Goal: Task Accomplishment & Management: Use online tool/utility

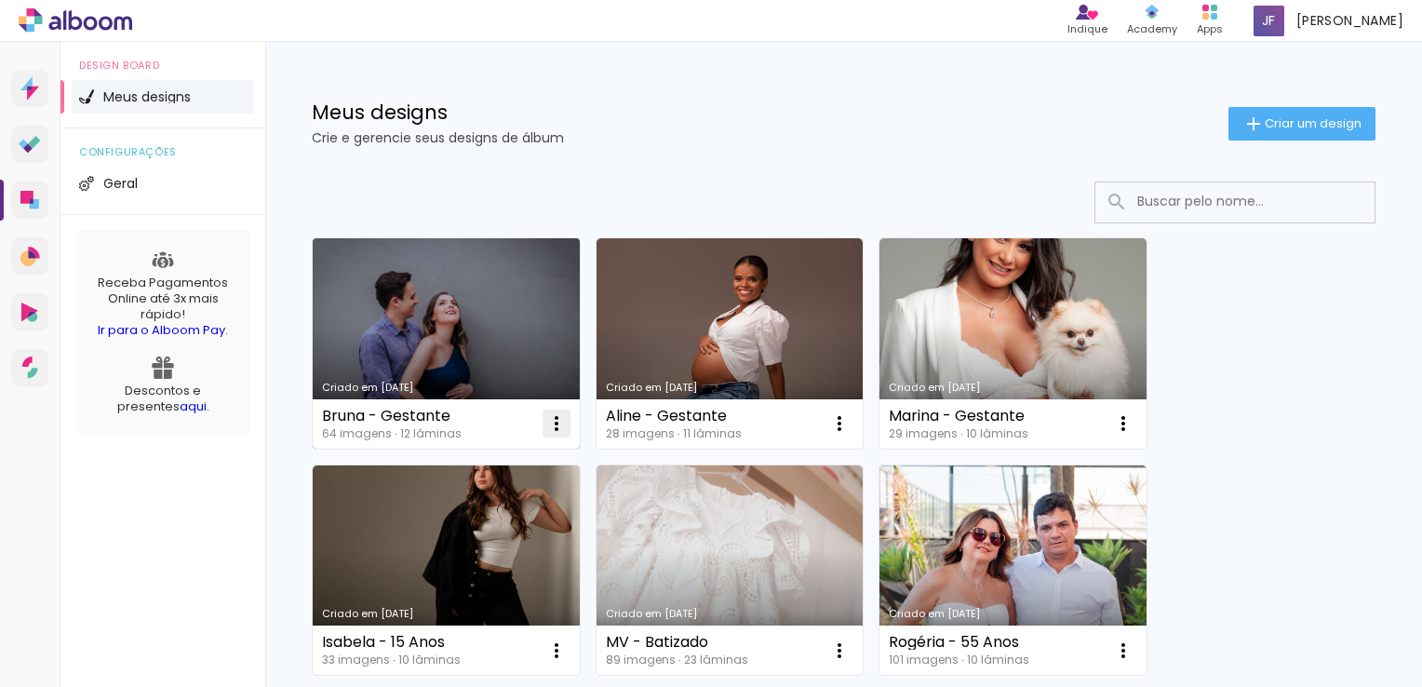
click at [553, 413] on iron-icon at bounding box center [556, 423] width 22 height 22
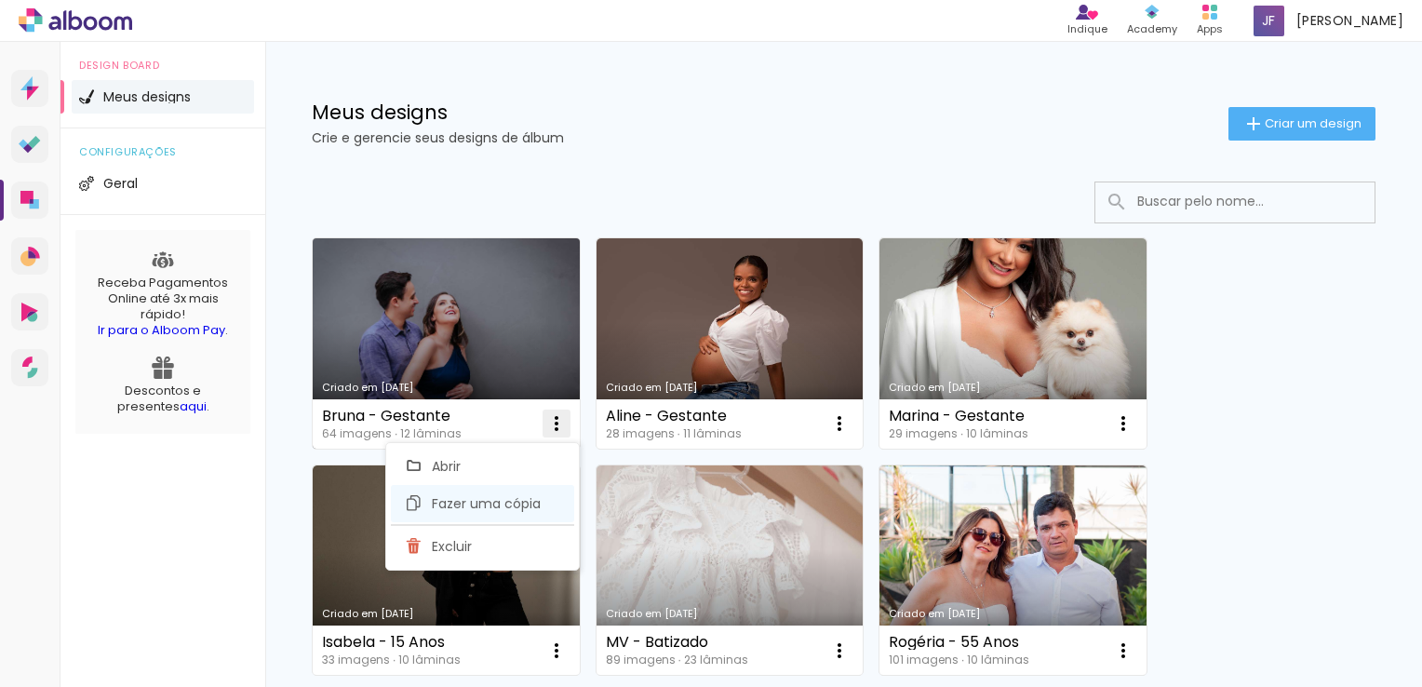
click at [489, 509] on span "Fazer uma cópia" at bounding box center [486, 503] width 109 height 13
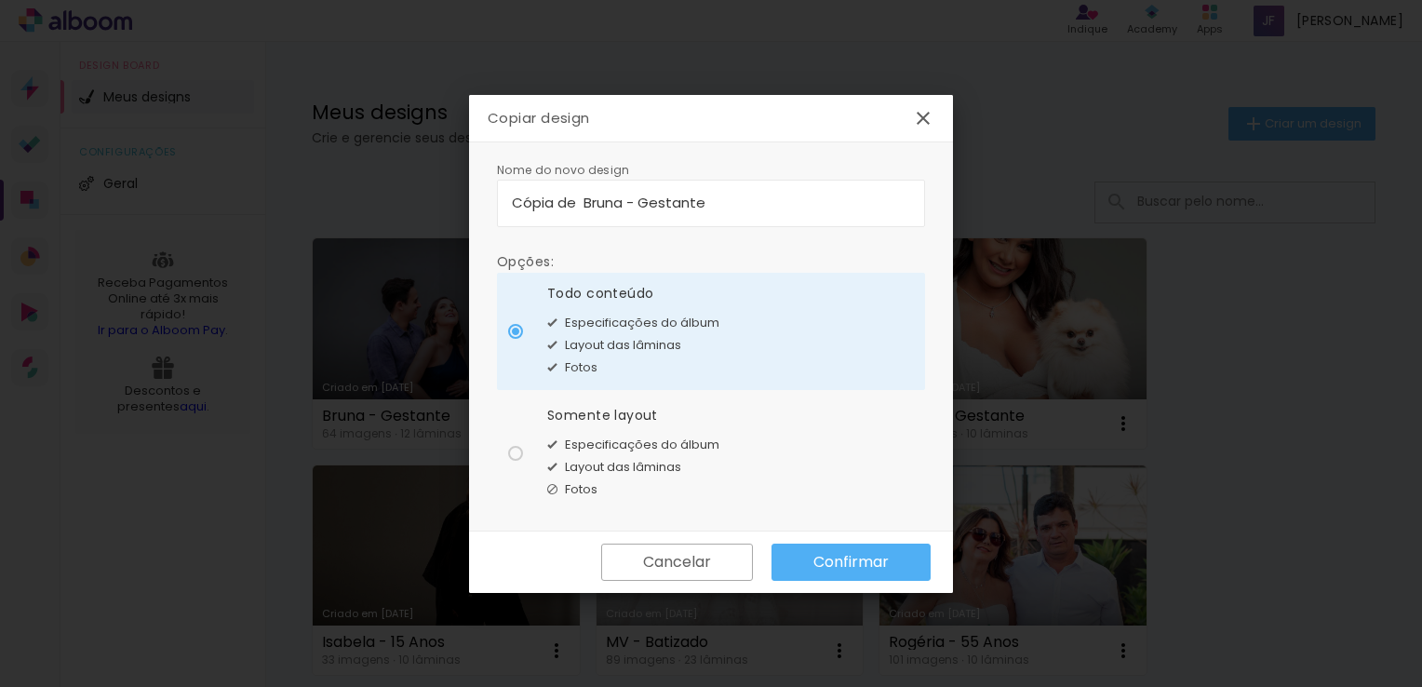
drag, startPoint x: 622, startPoint y: 206, endPoint x: 454, endPoint y: 211, distance: 167.6
click at [454, 211] on body "link( href="../../bower_components/polymer/polymer.html" rel="import" ) picture…" at bounding box center [711, 343] width 1422 height 687
type input "[PERSON_NAME]"
type paper-input "[PERSON_NAME]"
click at [581, 435] on span "Especificações do álbum" at bounding box center [642, 444] width 154 height 19
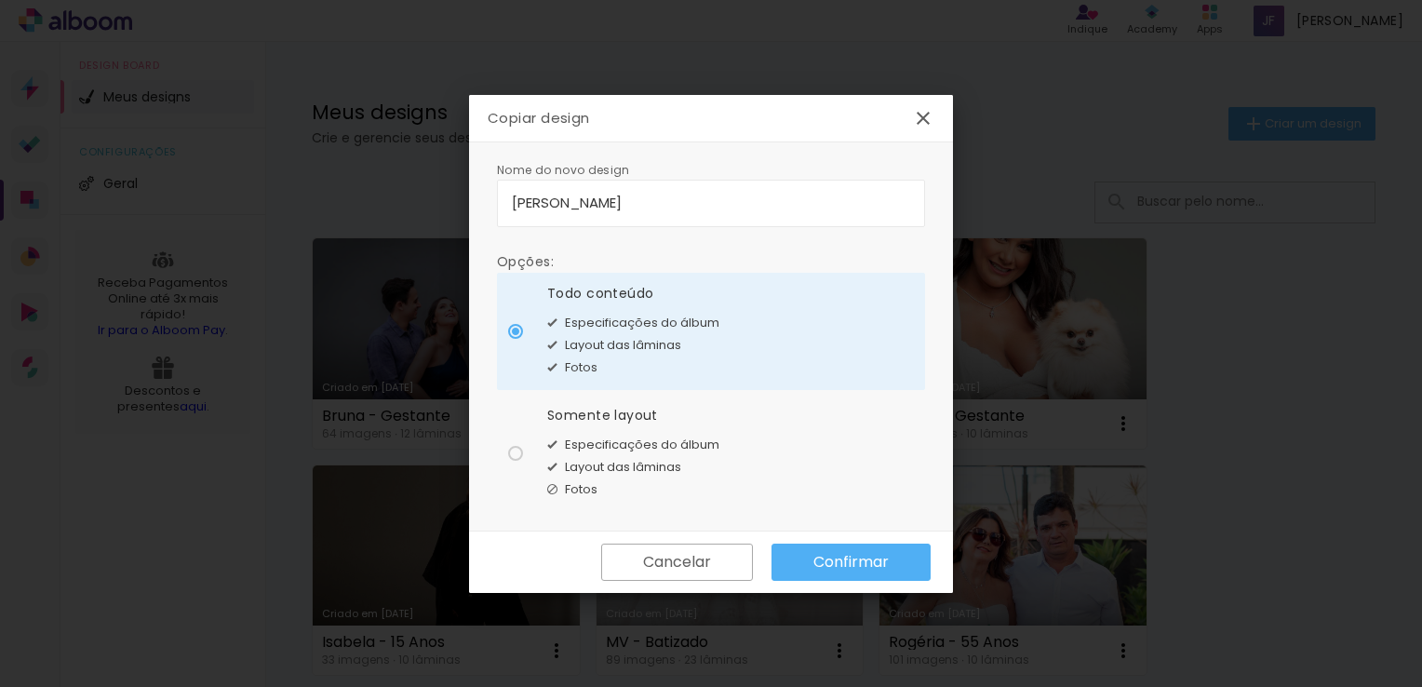
type paper-radio-button "on"
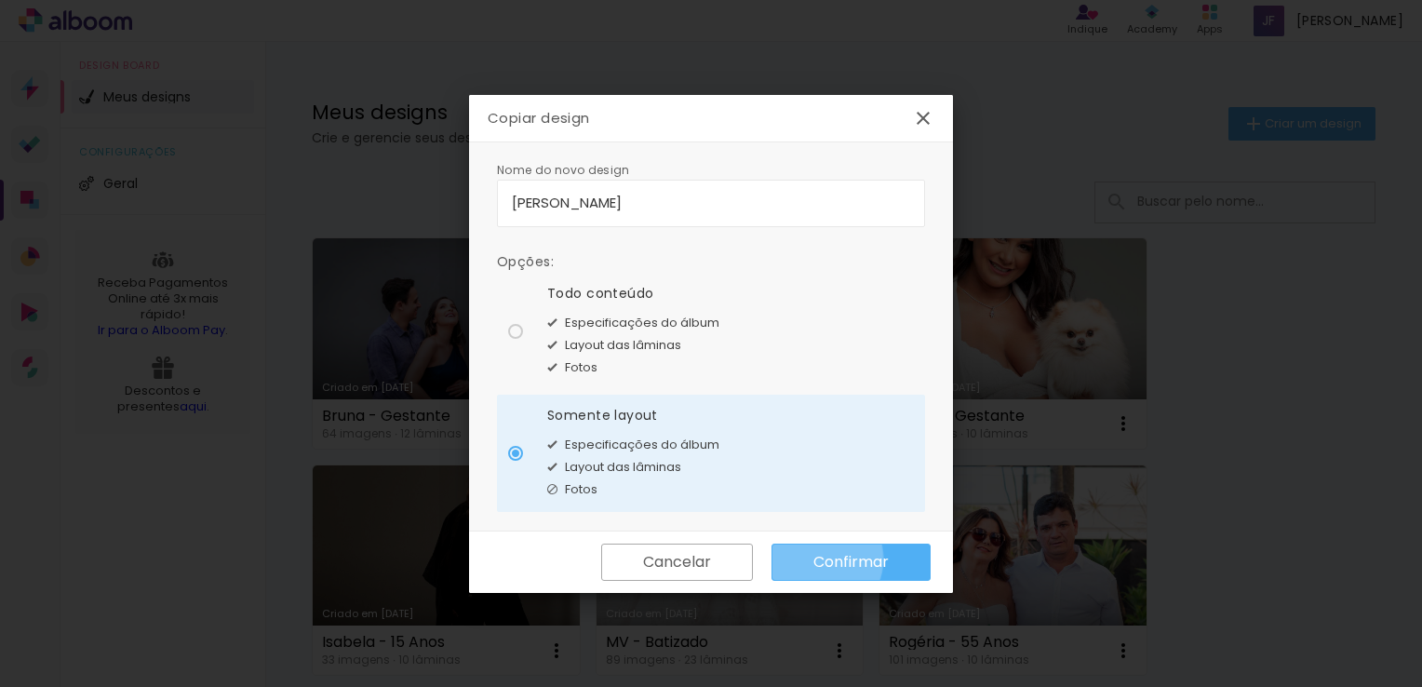
click at [0, 0] on slot "Confirmar" at bounding box center [0, 0] width 0 height 0
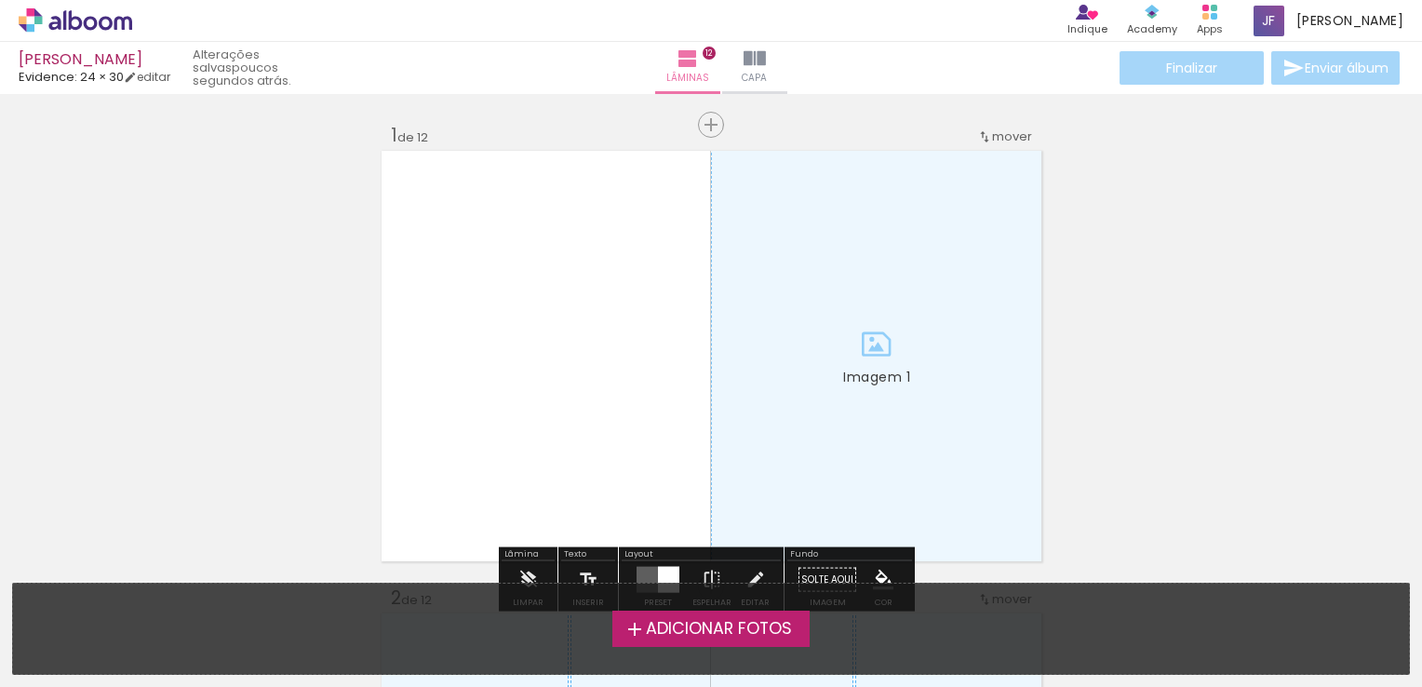
click at [725, 637] on span "Adicionar Fotos" at bounding box center [719, 629] width 146 height 17
click at [0, 0] on input "file" at bounding box center [0, 0] width 0 height 0
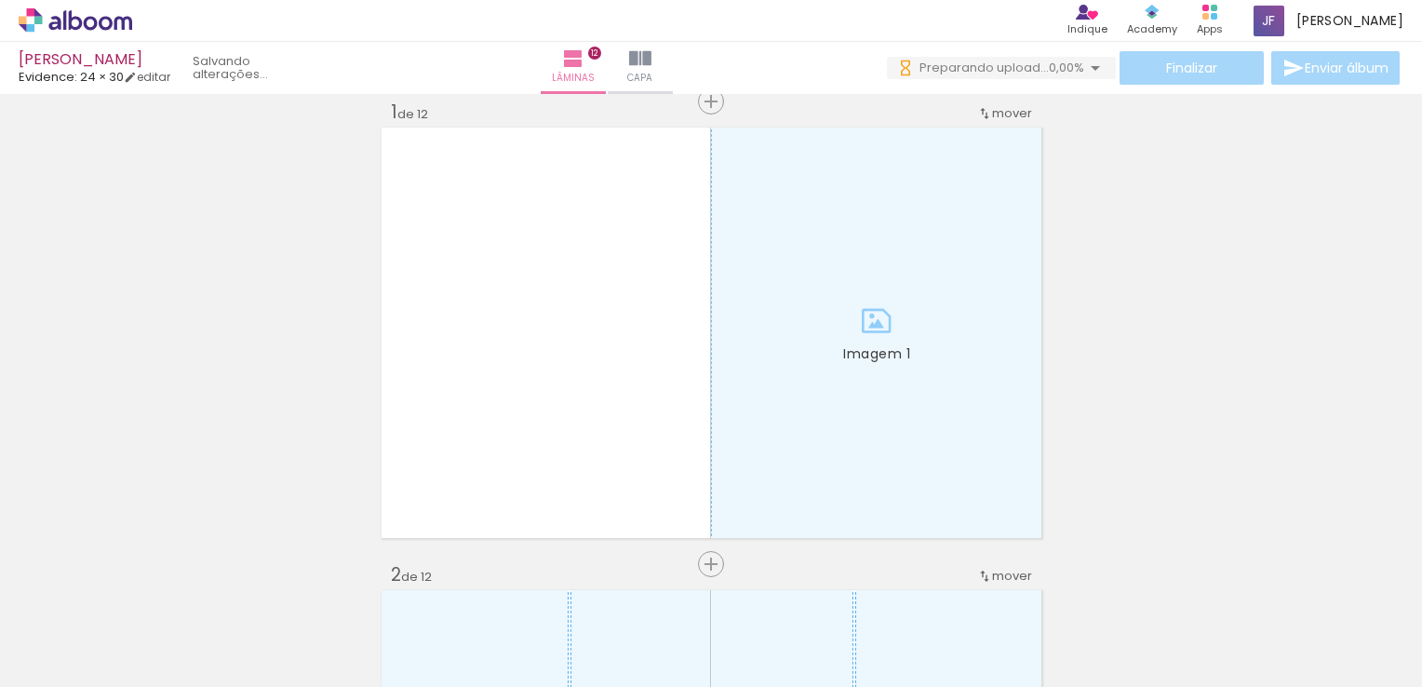
scroll to position [0, 446]
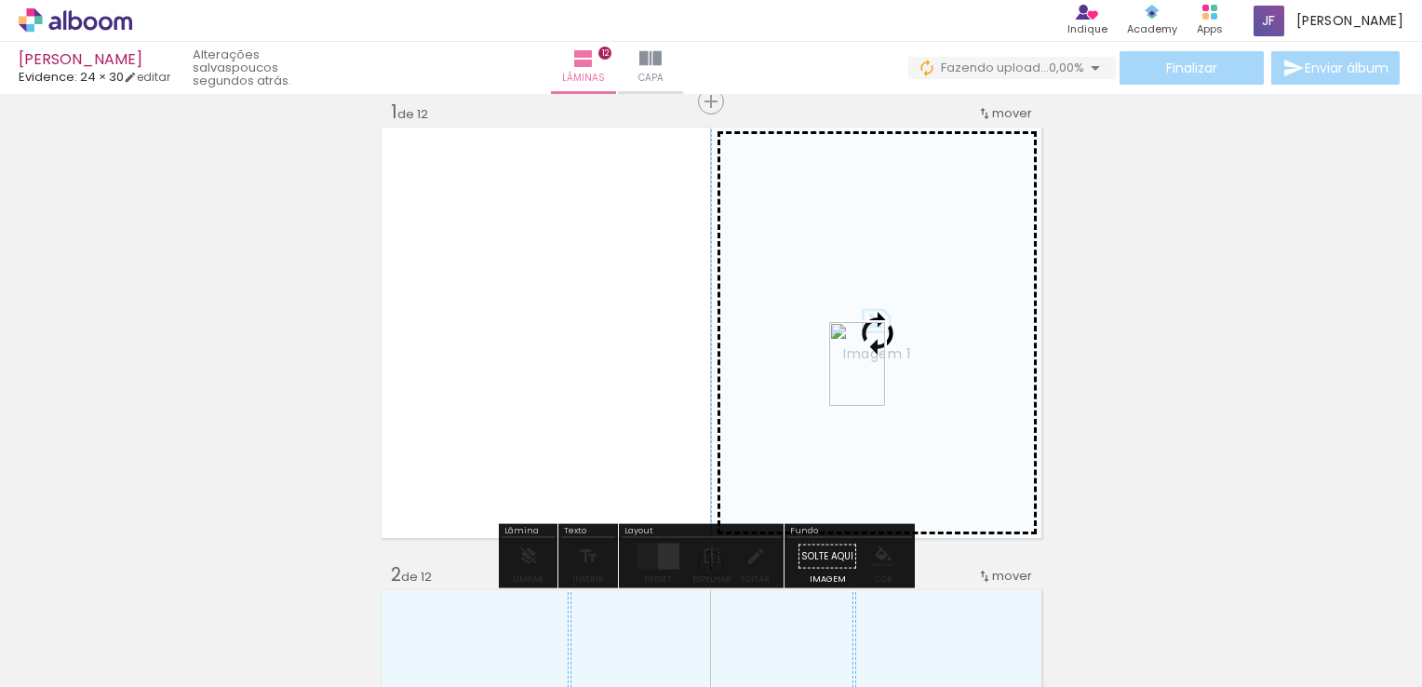
drag, startPoint x: 1012, startPoint y: 637, endPoint x: 885, endPoint y: 378, distance: 289.2
click at [885, 378] on quentale-workspace at bounding box center [711, 343] width 1422 height 687
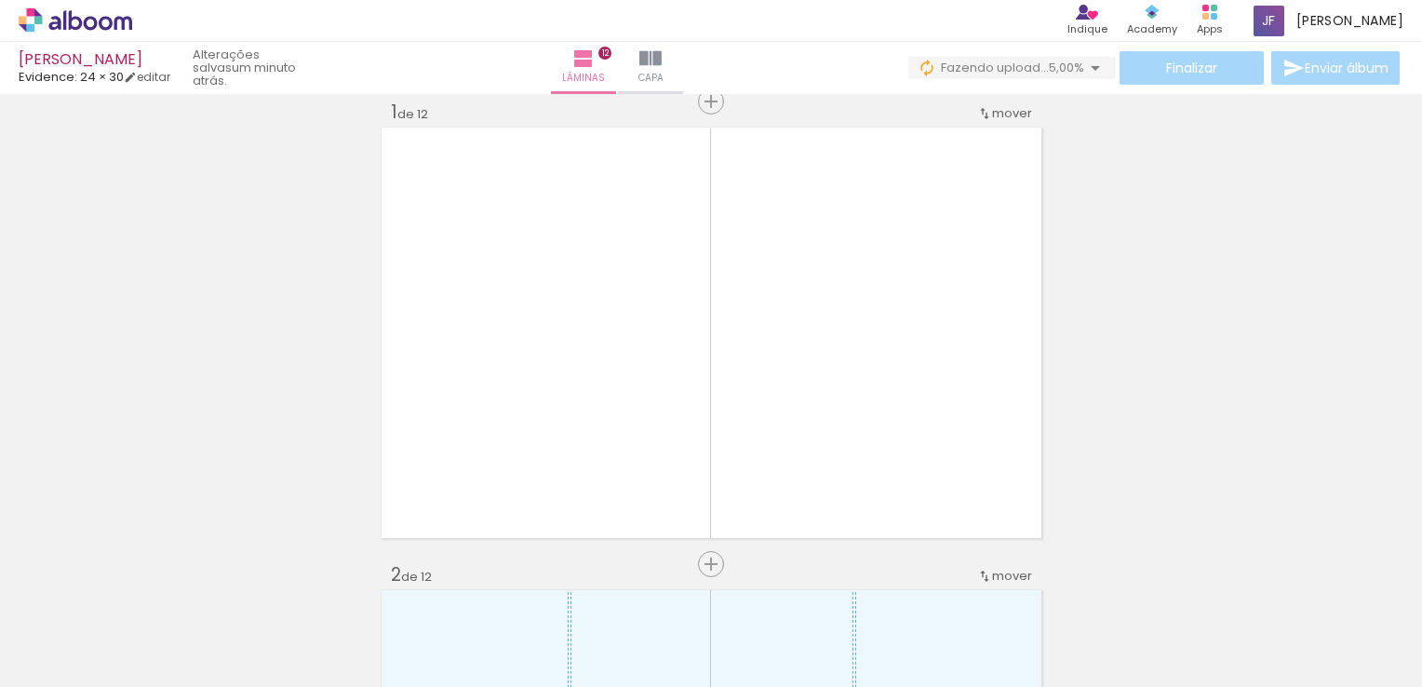
scroll to position [0, 0]
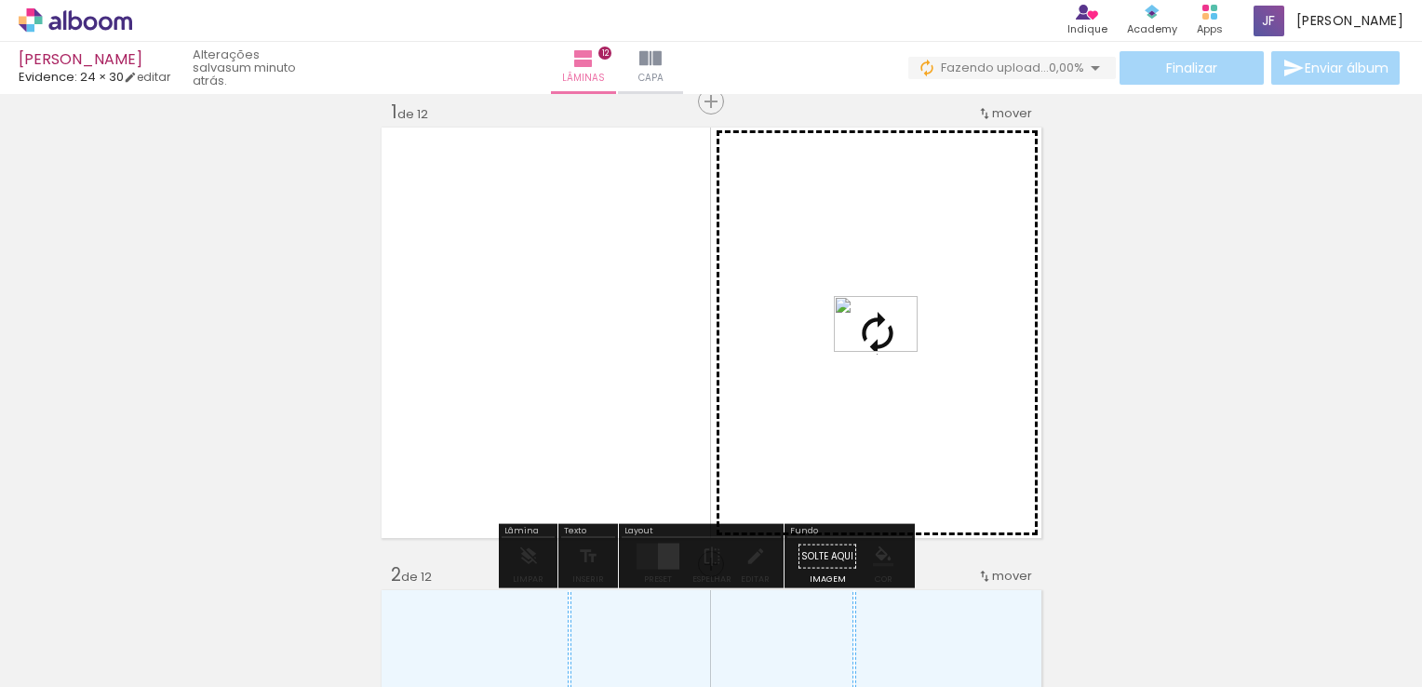
drag, startPoint x: 401, startPoint y: 636, endPoint x: 890, endPoint y: 352, distance: 565.0
click at [890, 352] on quentale-workspace at bounding box center [711, 343] width 1422 height 687
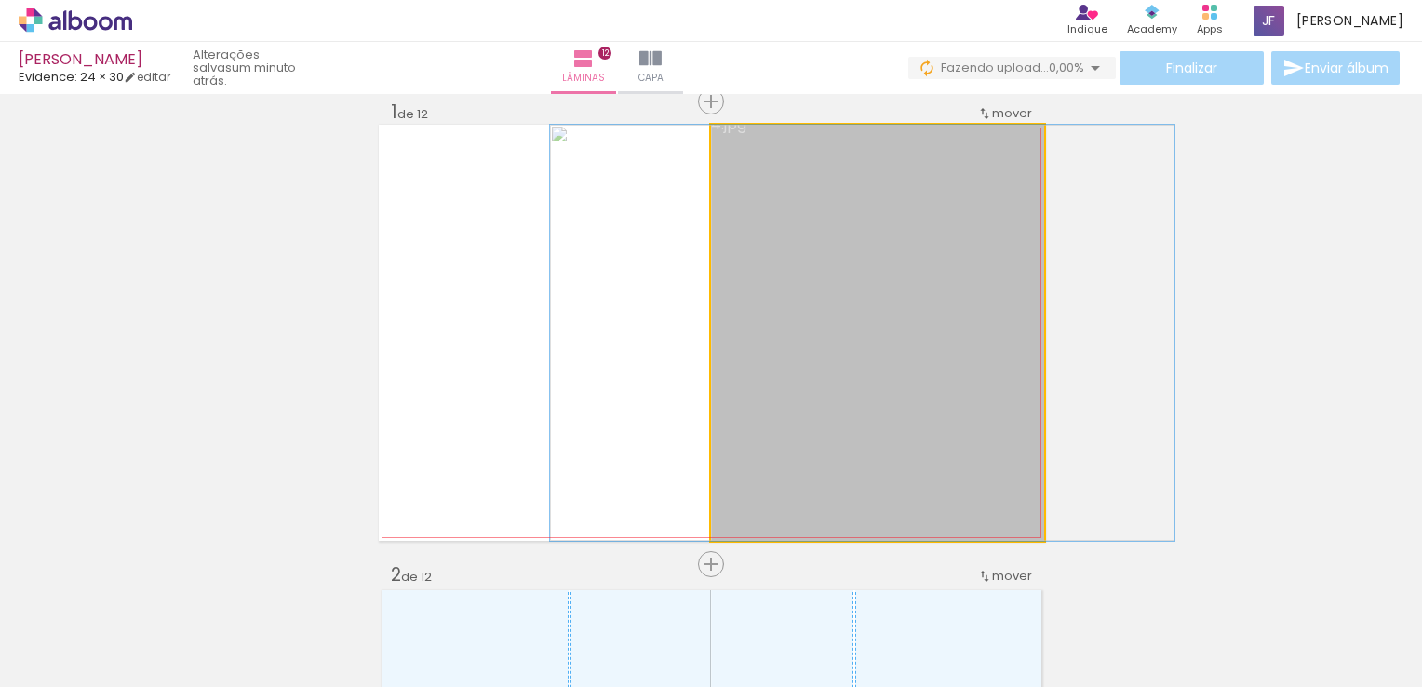
drag, startPoint x: 953, startPoint y: 366, endPoint x: 934, endPoint y: 367, distance: 18.6
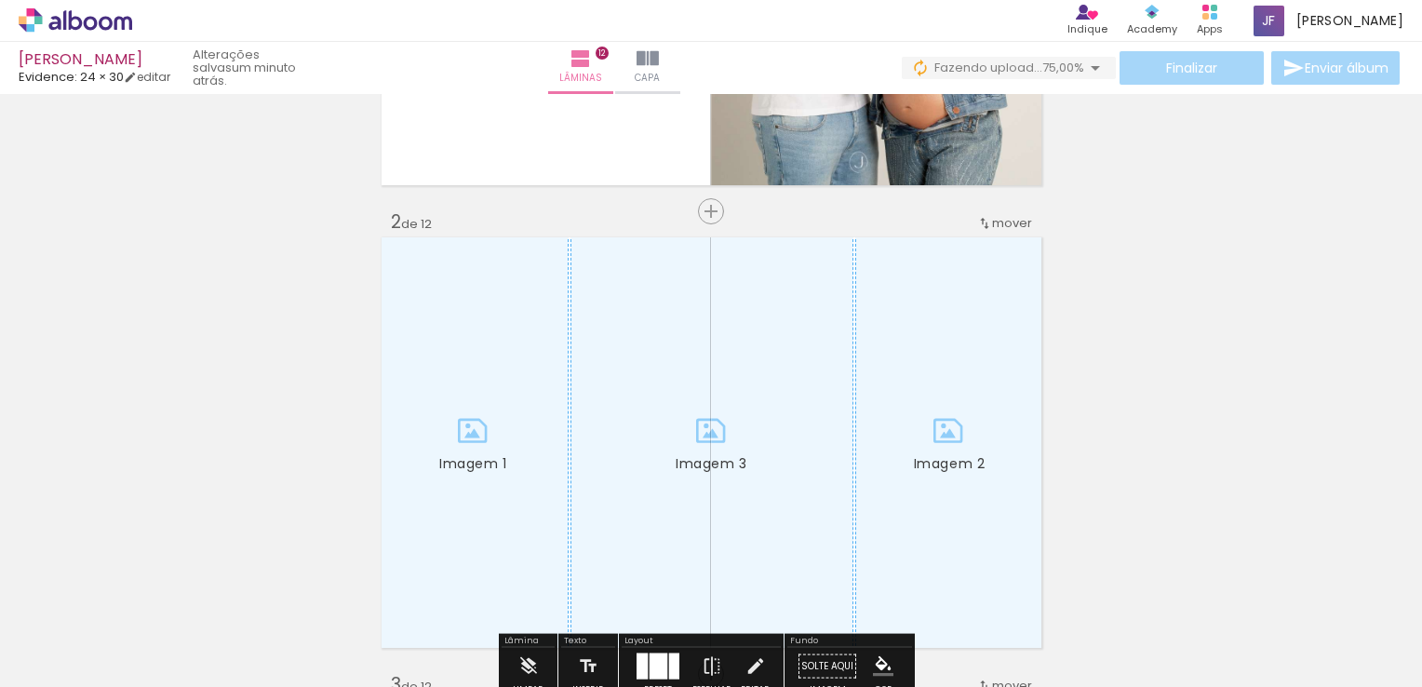
scroll to position [377, 0]
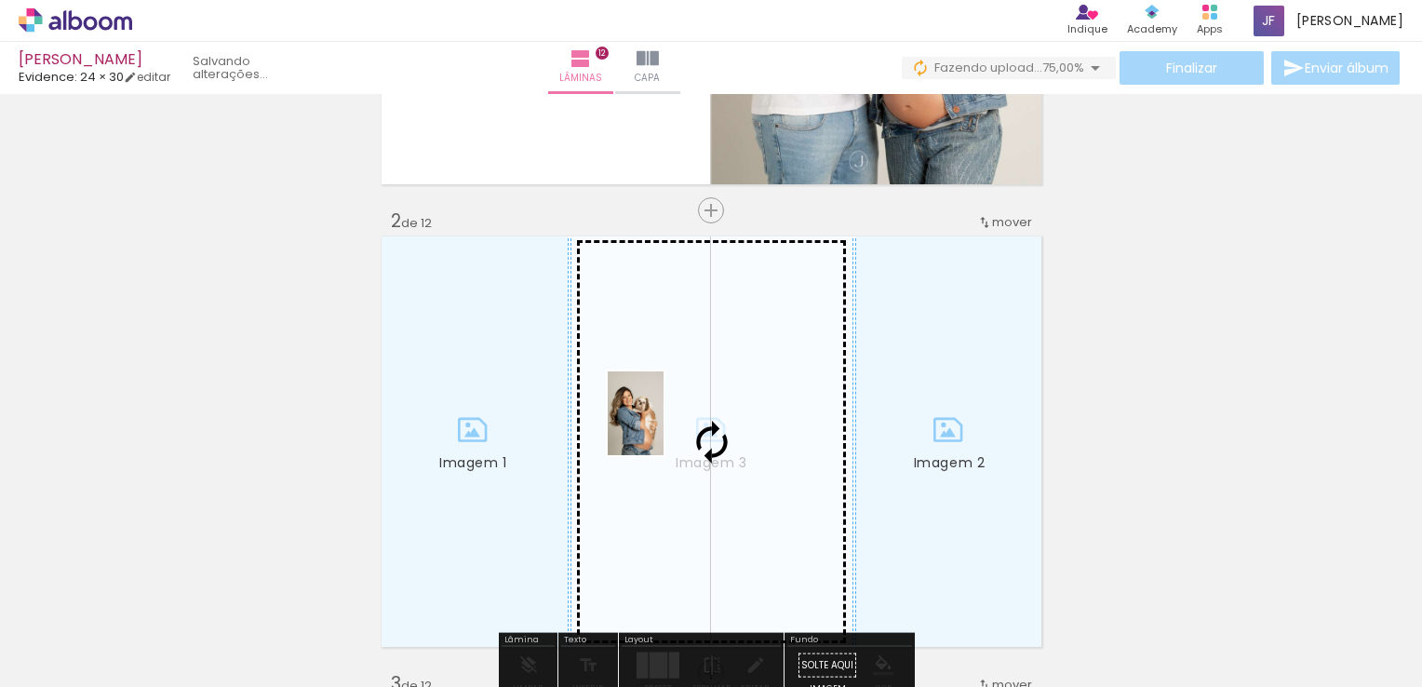
drag, startPoint x: 214, startPoint y: 643, endPoint x: 665, endPoint y: 427, distance: 500.3
click at [665, 427] on quentale-workspace at bounding box center [711, 343] width 1422 height 687
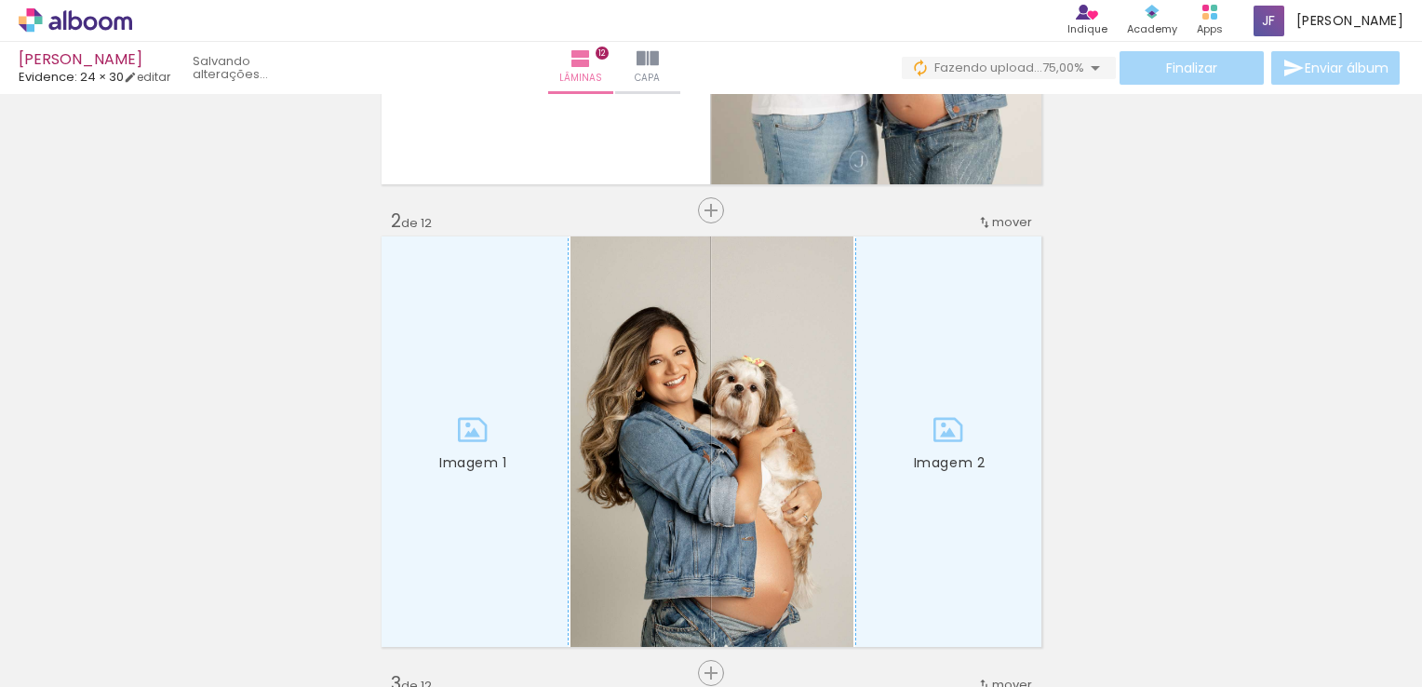
scroll to position [0, 820]
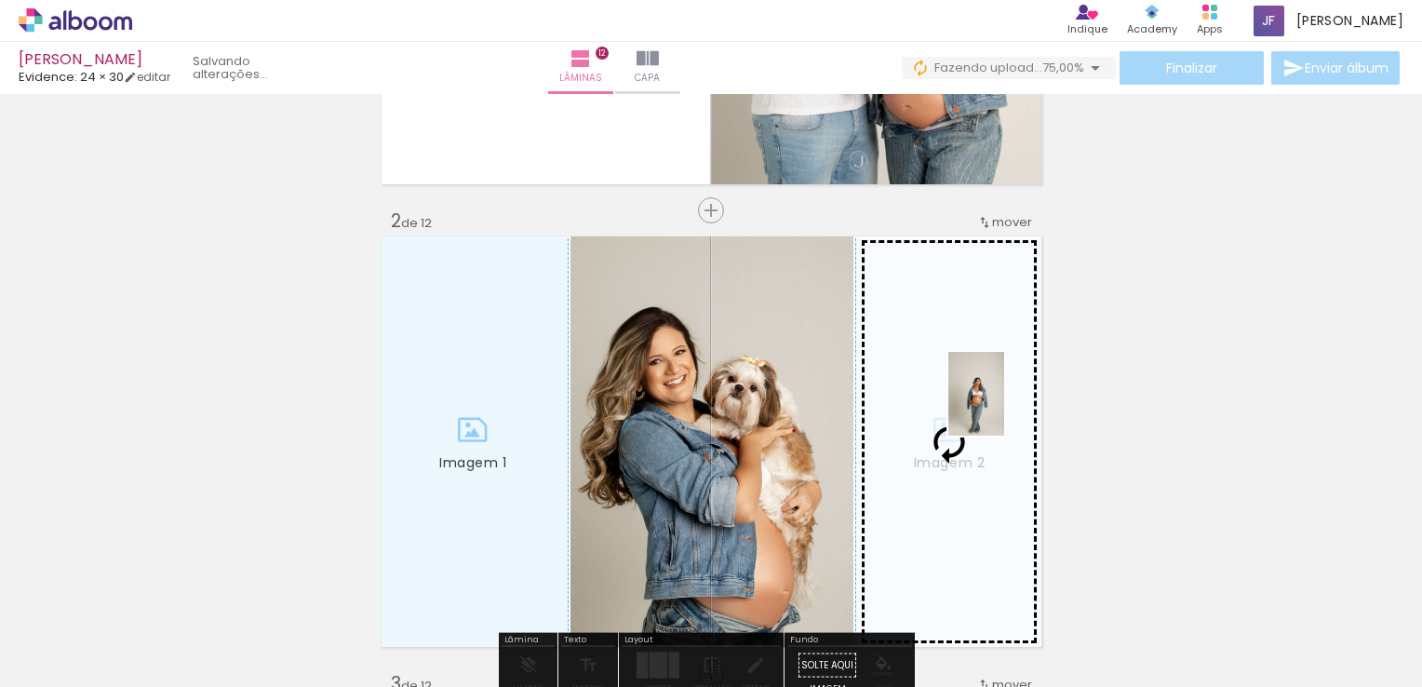
drag, startPoint x: 1373, startPoint y: 629, endPoint x: 1004, endPoint y: 408, distance: 430.7
click at [1004, 408] on quentale-workspace at bounding box center [711, 343] width 1422 height 687
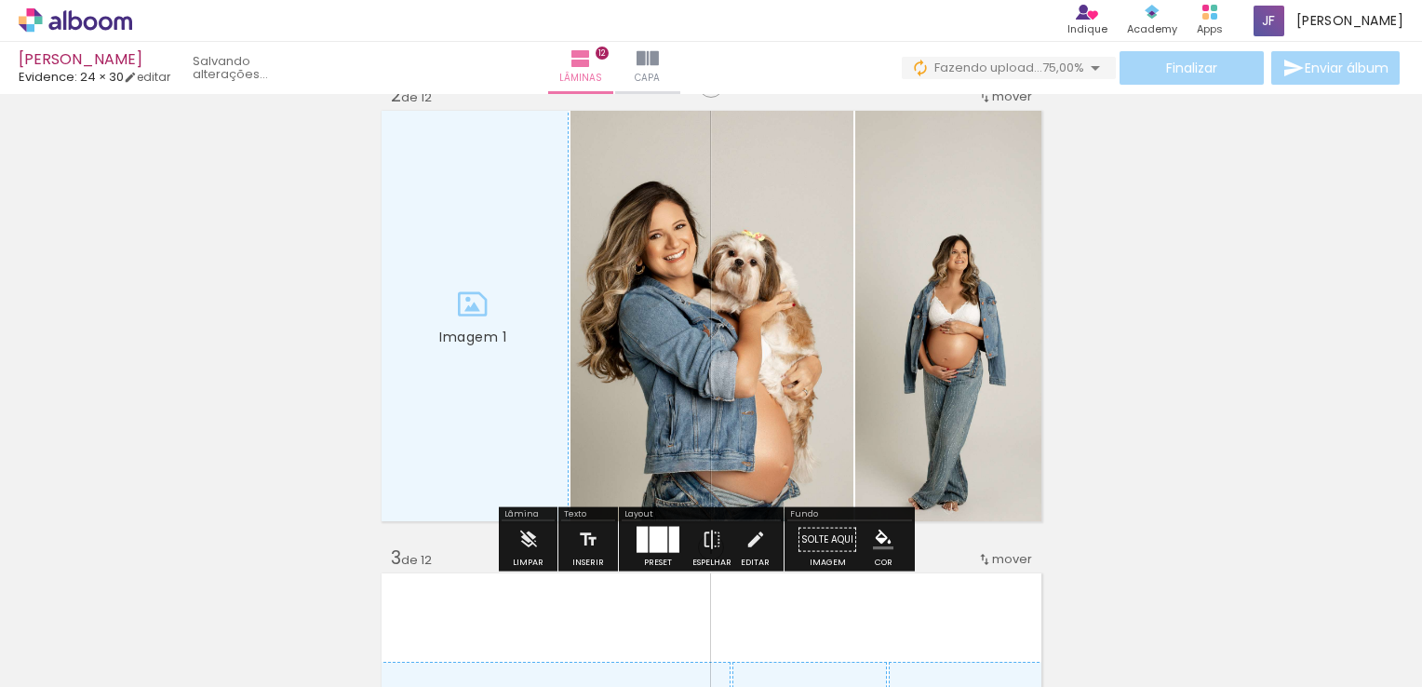
scroll to position [503, 0]
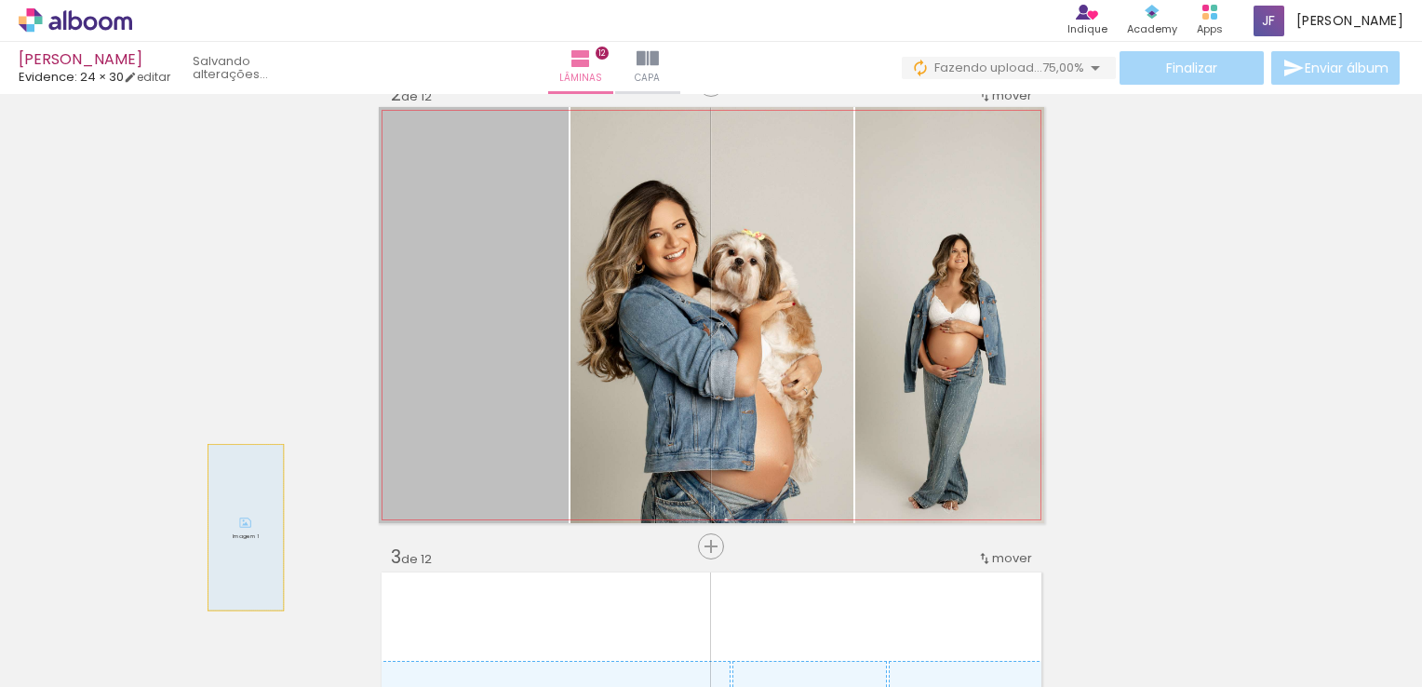
drag, startPoint x: 512, startPoint y: 374, endPoint x: 236, endPoint y: 527, distance: 314.9
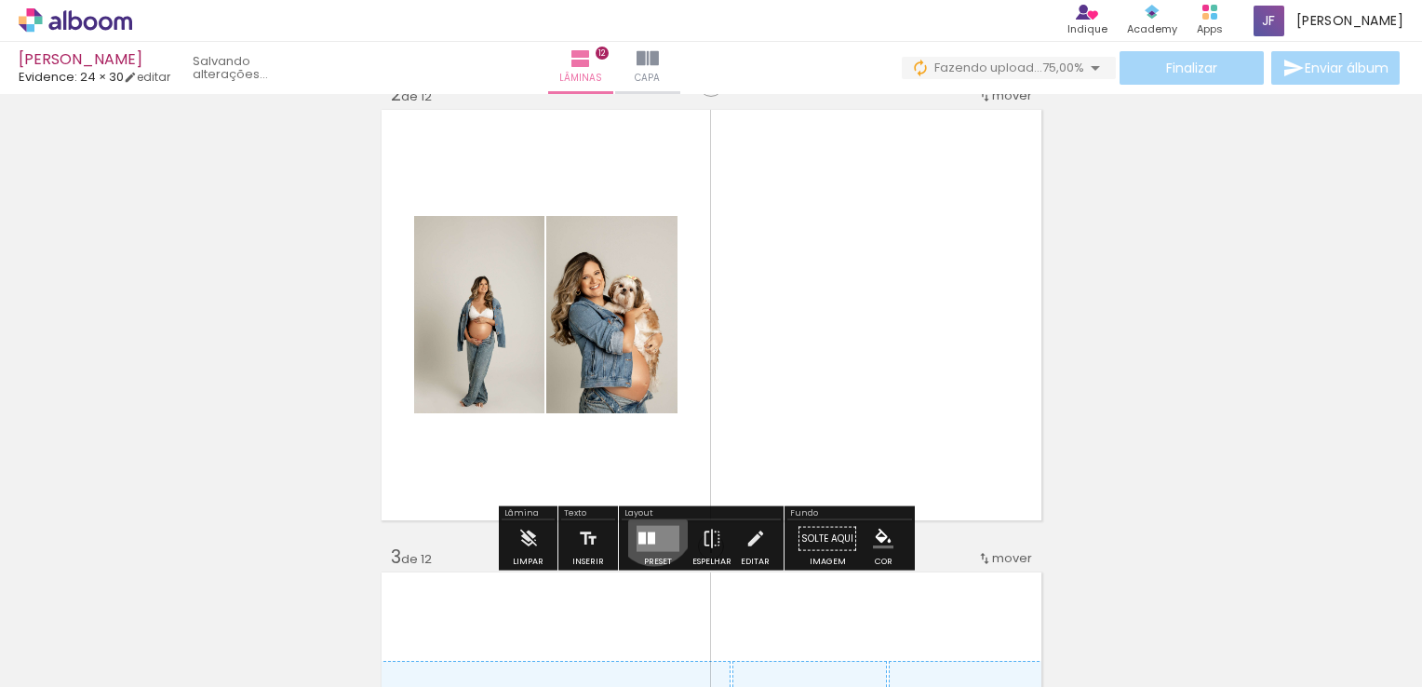
click at [650, 526] on quentale-layouter at bounding box center [657, 539] width 43 height 26
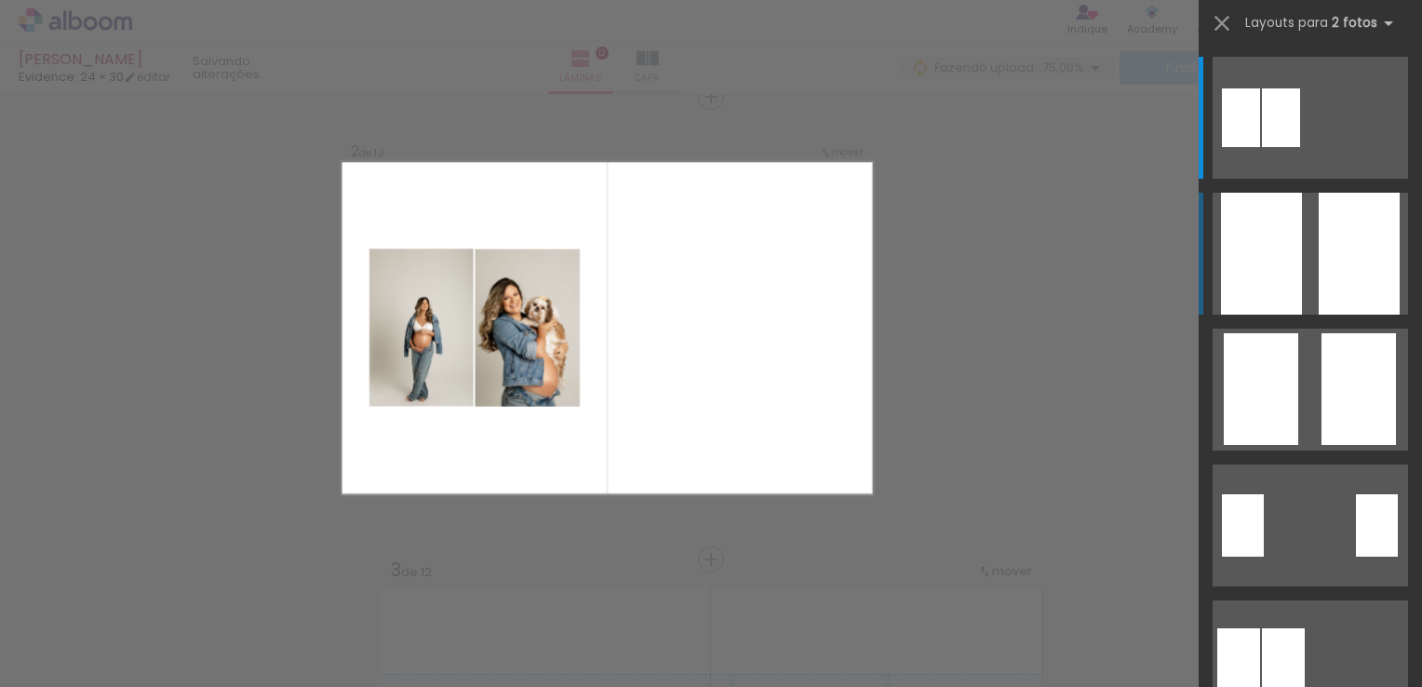
scroll to position [486, 0]
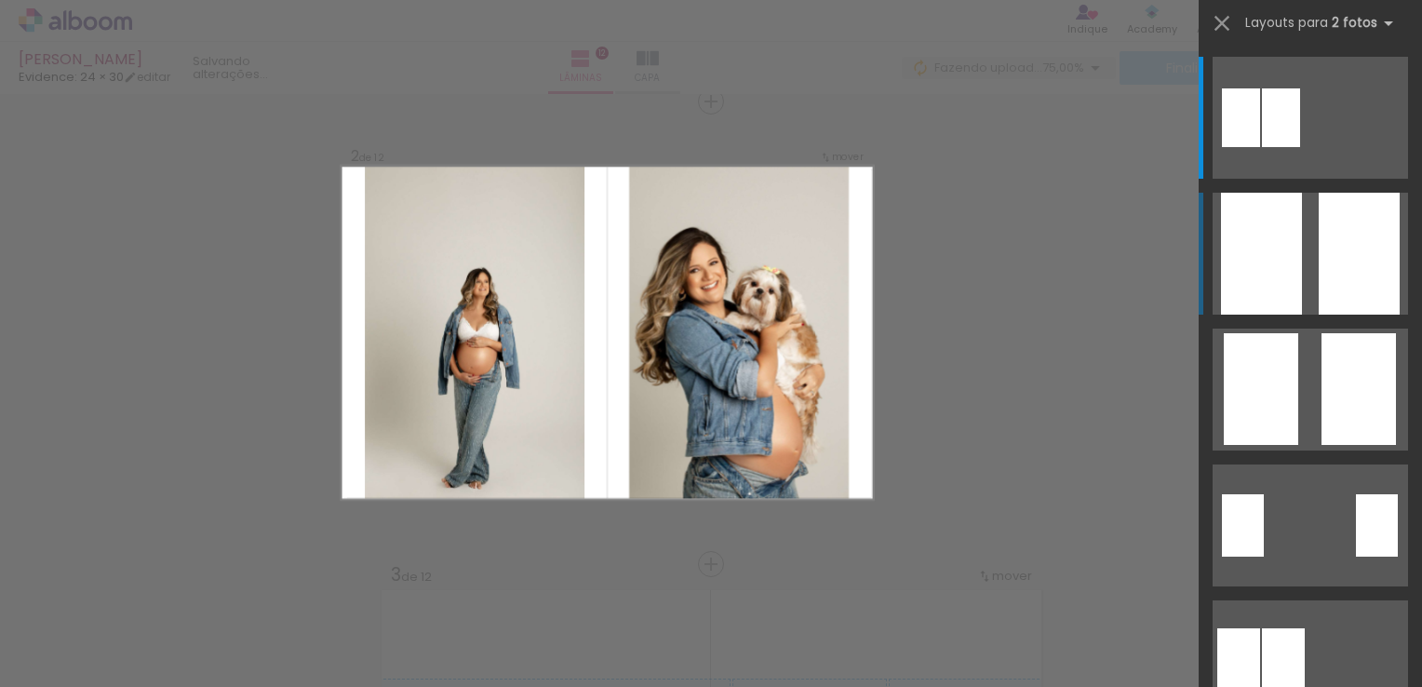
click at [1306, 260] on quentale-layouter at bounding box center [1309, 254] width 195 height 122
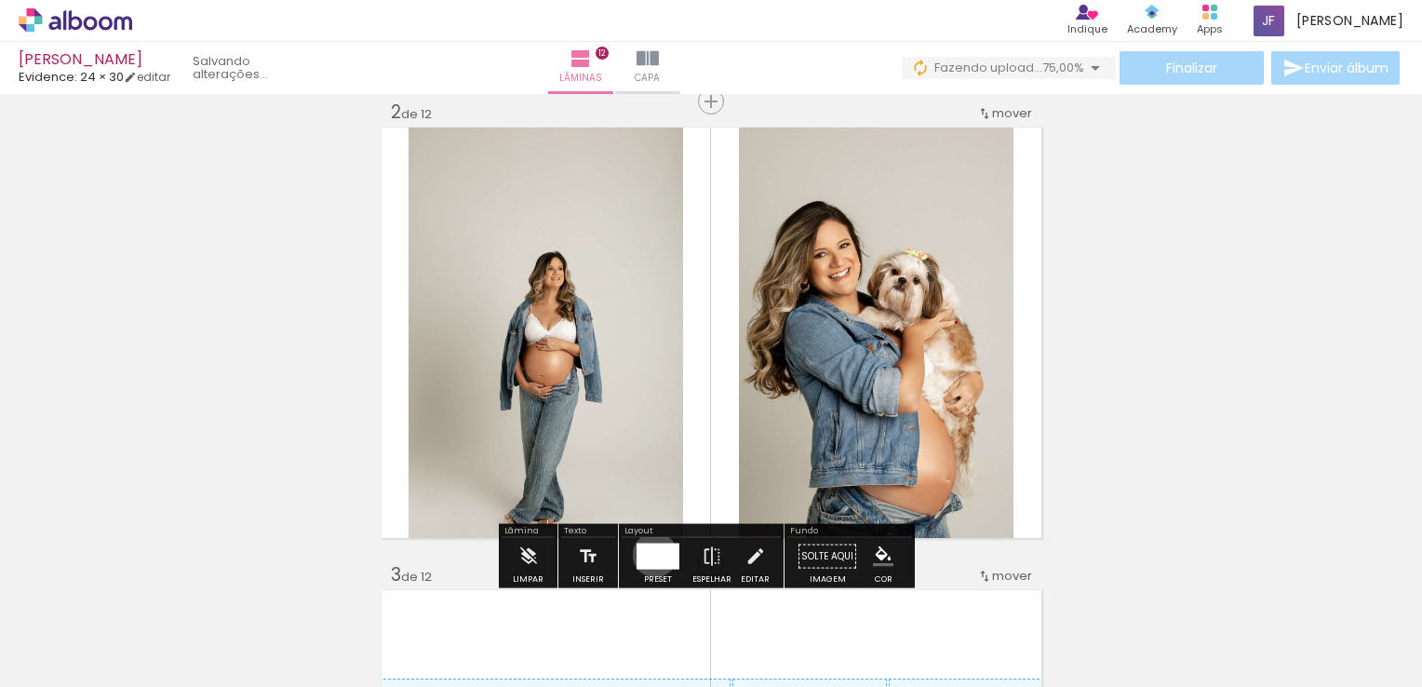
click at [650, 554] on div at bounding box center [646, 556] width 21 height 26
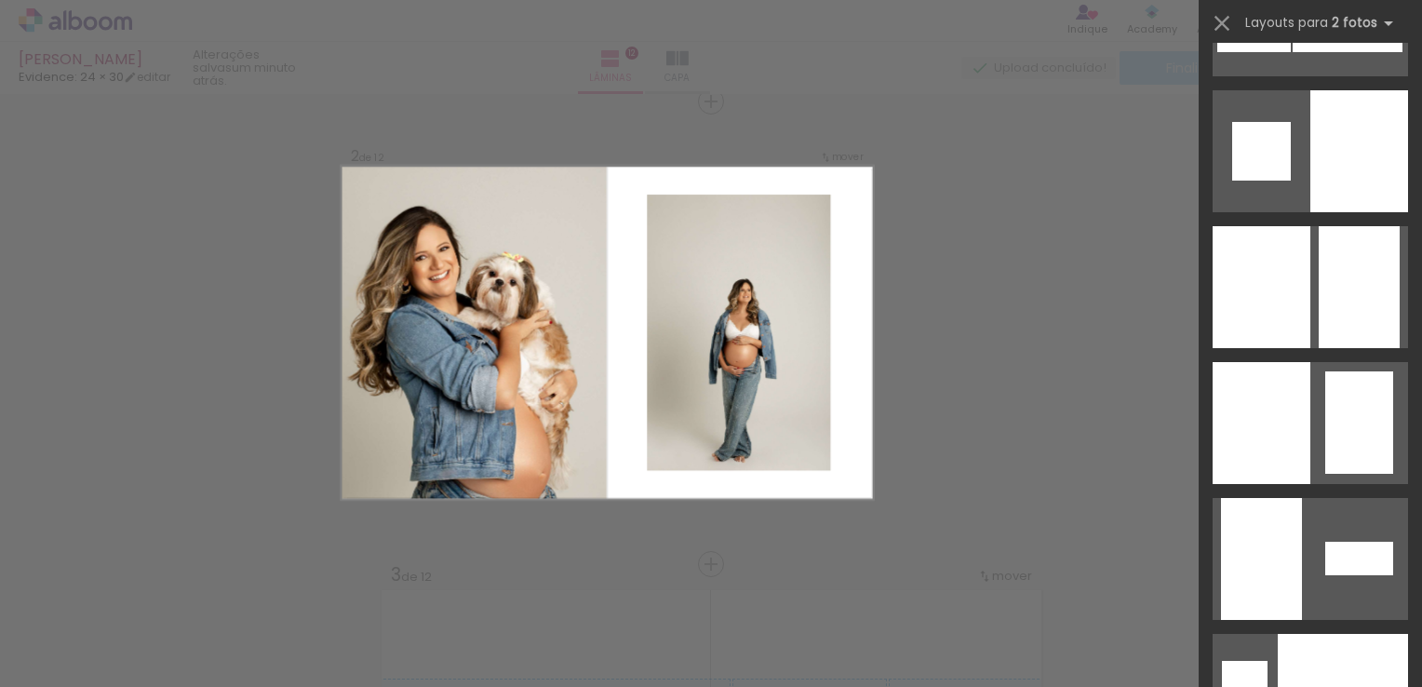
scroll to position [5810, 0]
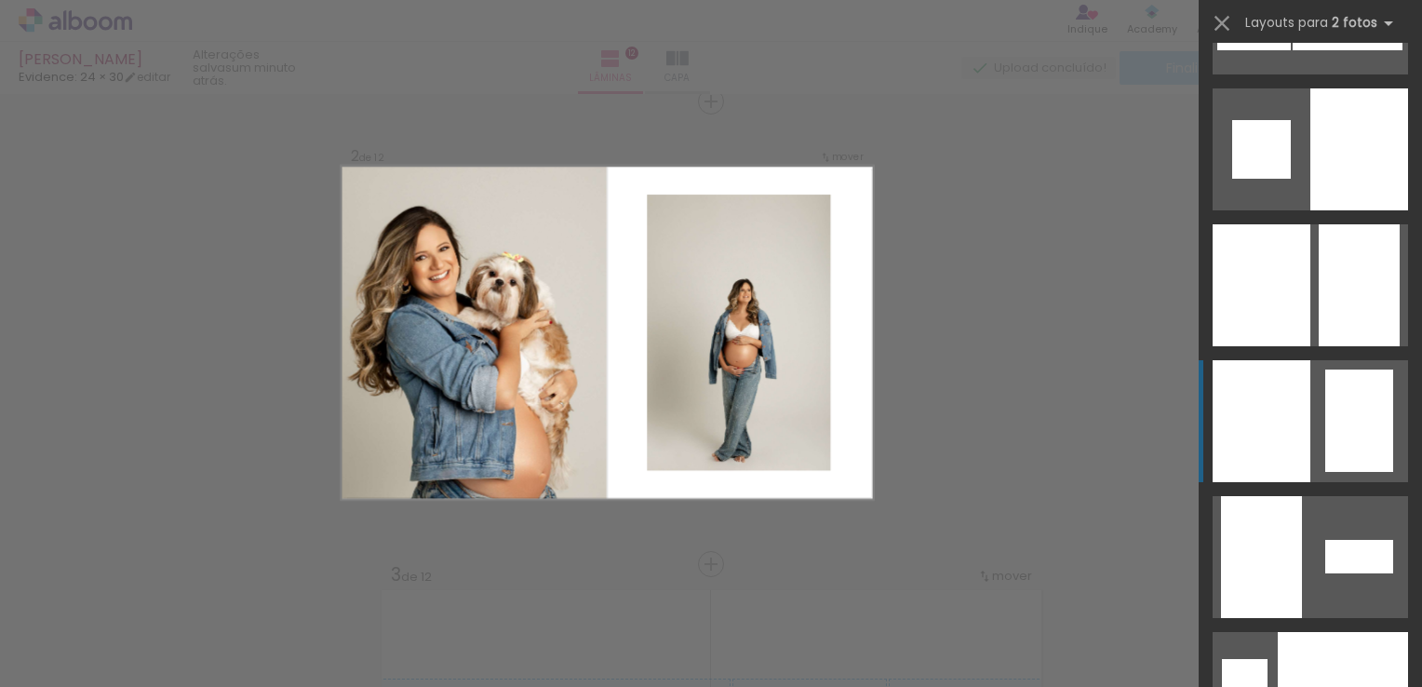
click at [1325, 448] on div at bounding box center [1359, 420] width 68 height 102
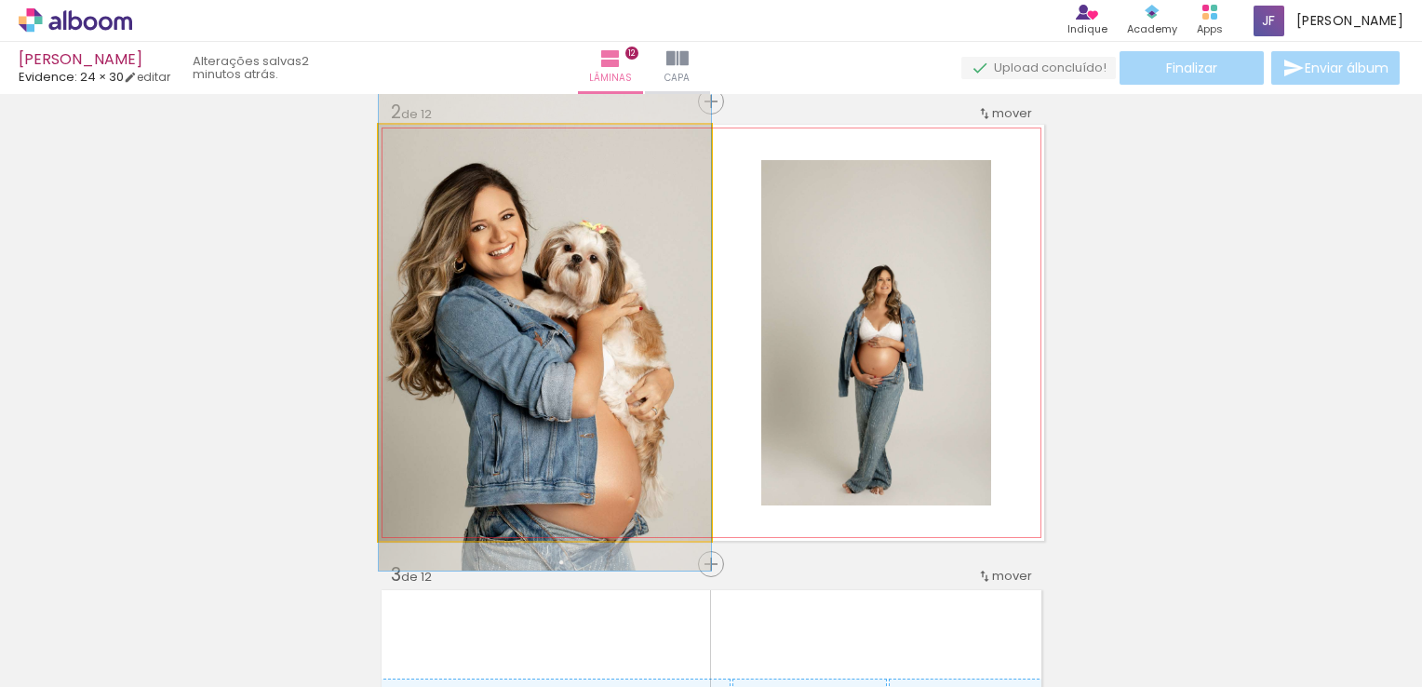
drag, startPoint x: 565, startPoint y: 374, endPoint x: 555, endPoint y: 363, distance: 15.1
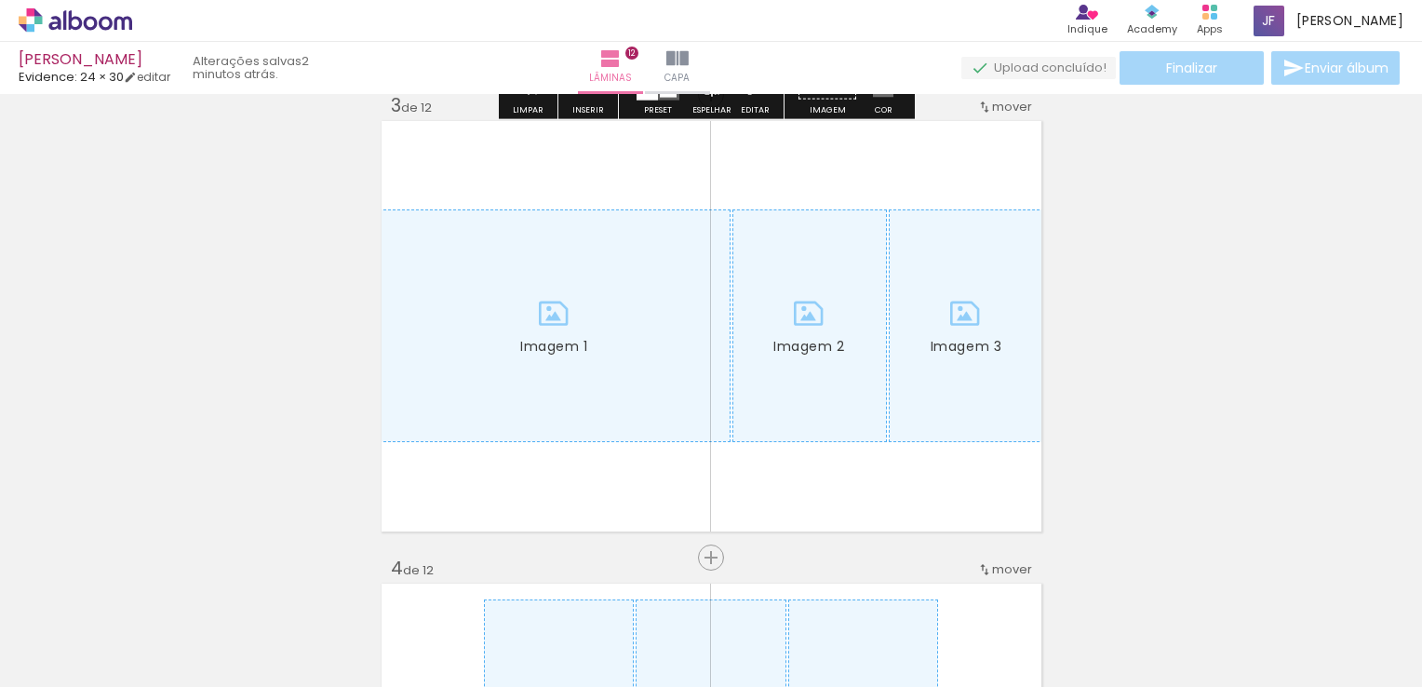
scroll to position [956, 0]
